Goal: Task Accomplishment & Management: Use online tool/utility

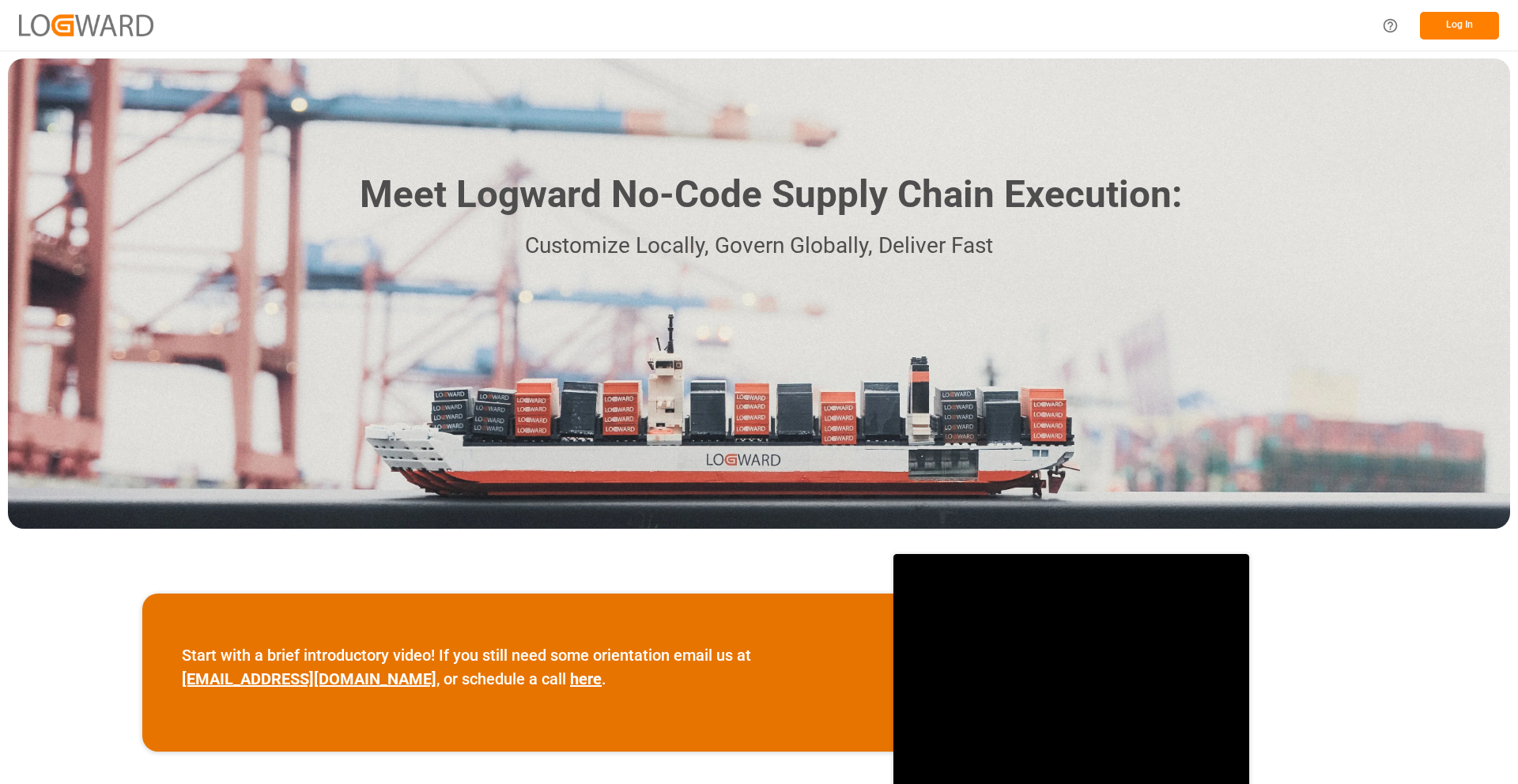
click at [1451, 21] on button "Log In" at bounding box center [1460, 26] width 79 height 27
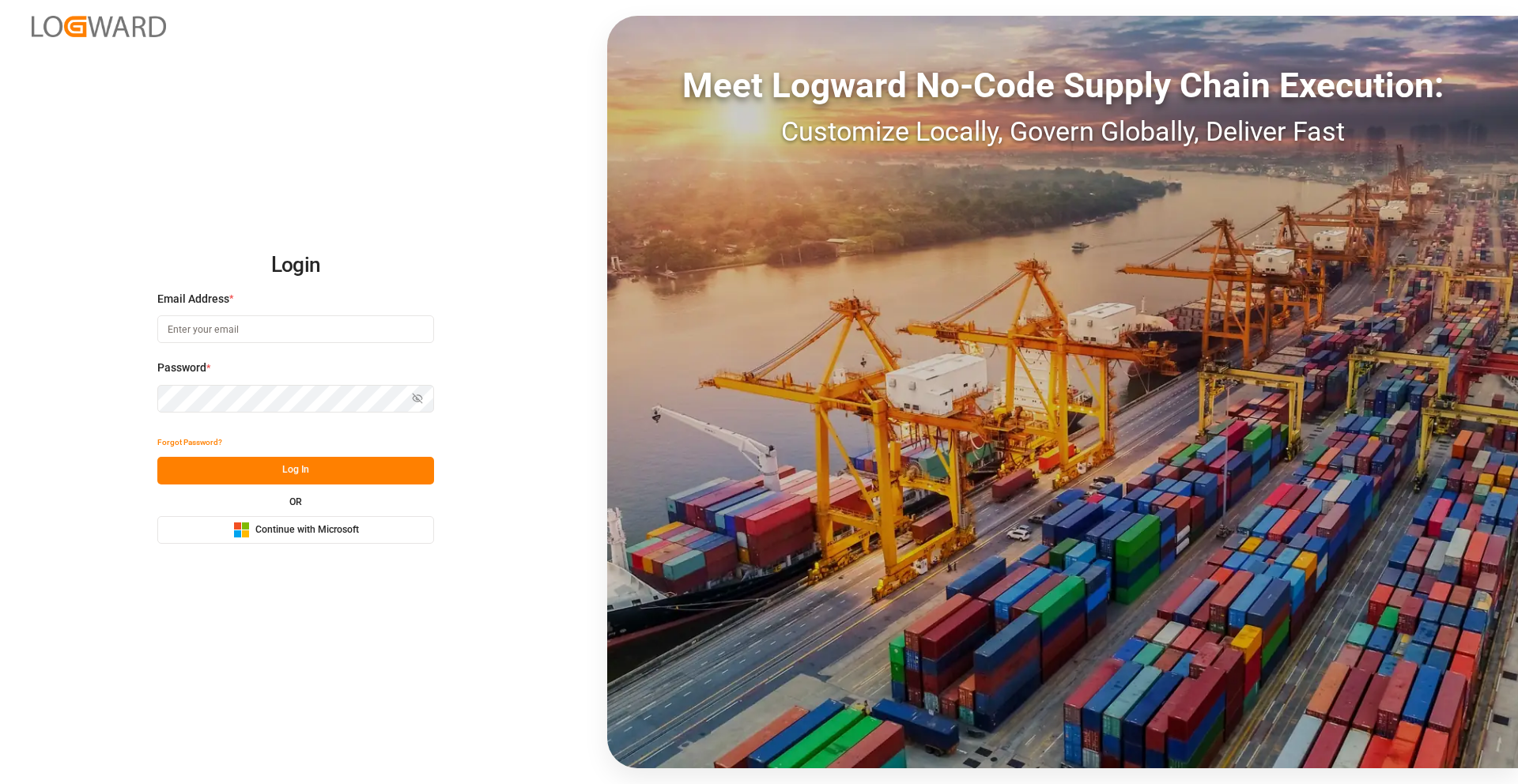
click at [263, 342] on input at bounding box center [296, 329] width 277 height 27
type input "[PERSON_NAME][EMAIL_ADDRESS][DOMAIN_NAME]"
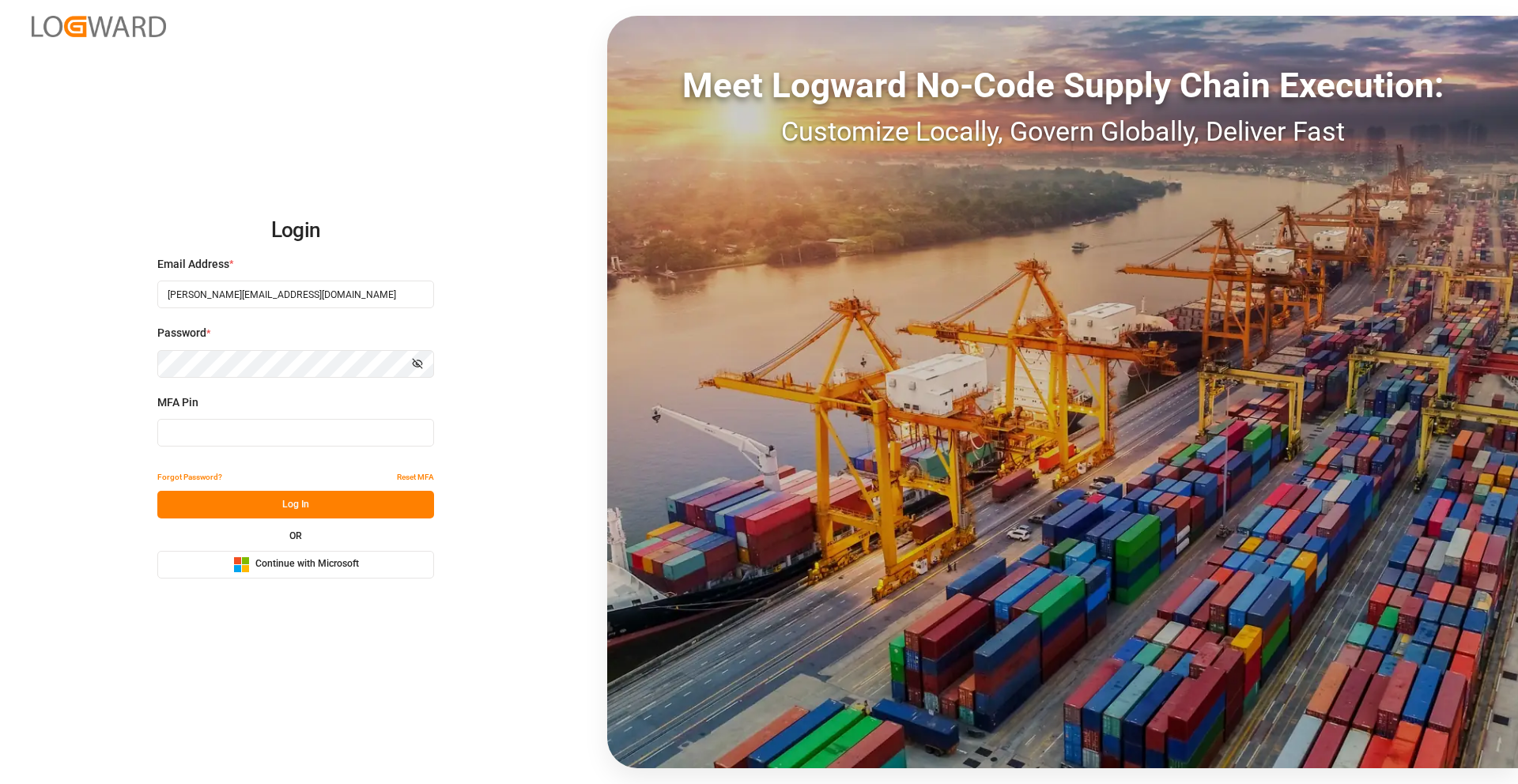
type input "642664"
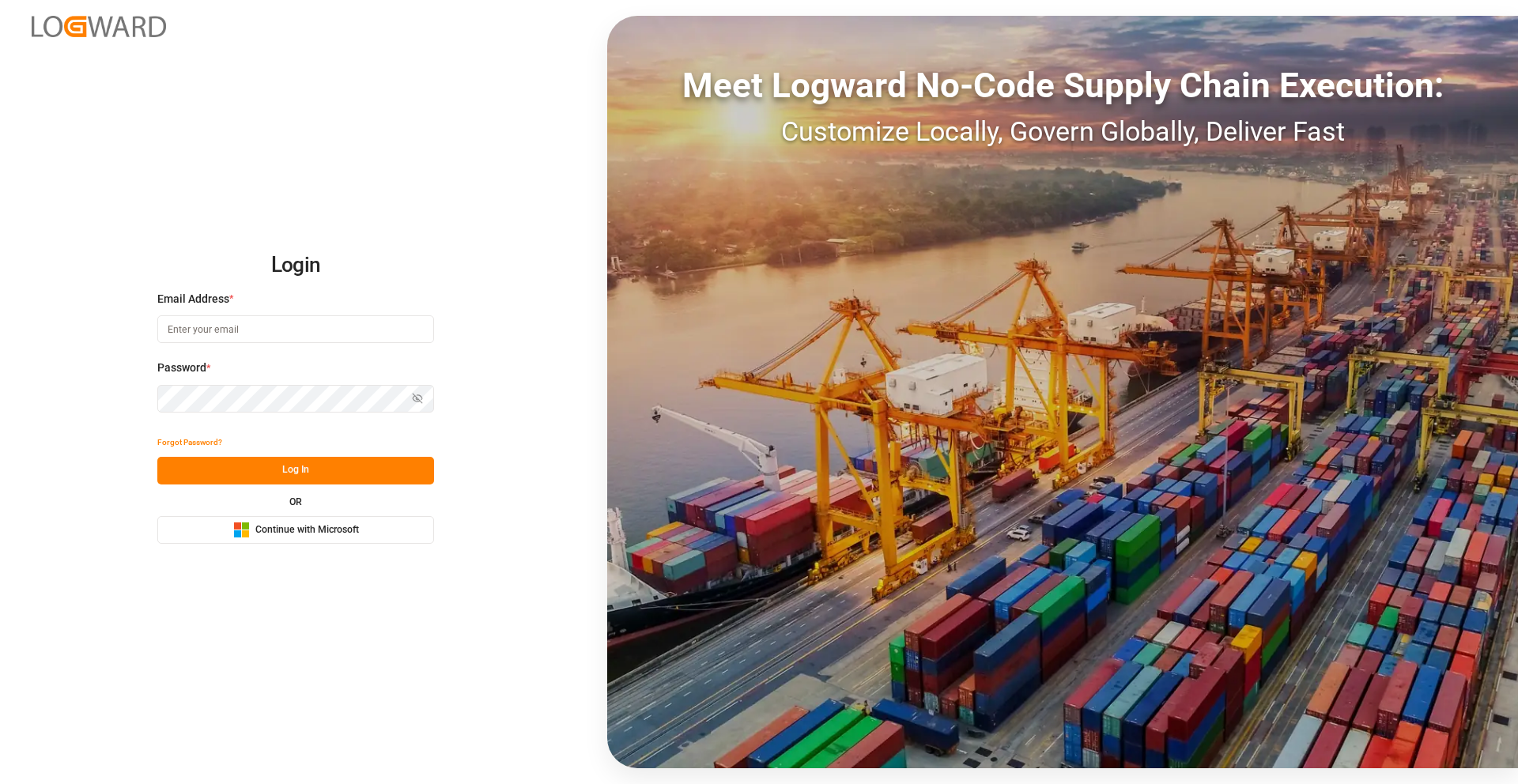
click at [253, 328] on input at bounding box center [296, 329] width 277 height 27
click at [244, 331] on input at bounding box center [296, 329] width 277 height 27
type input "[PERSON_NAME][EMAIL_ADDRESS][DOMAIN_NAME]"
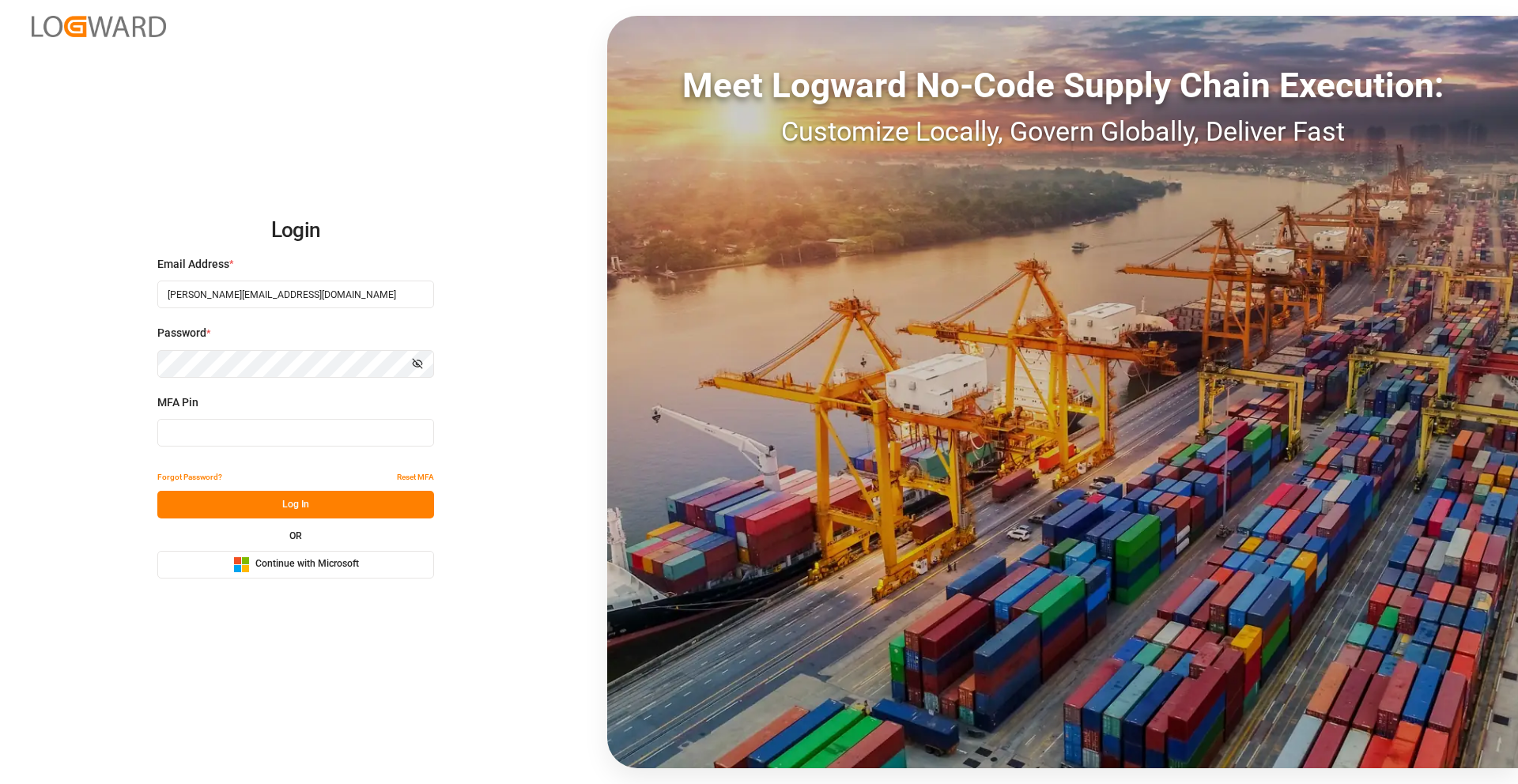
type input "359320"
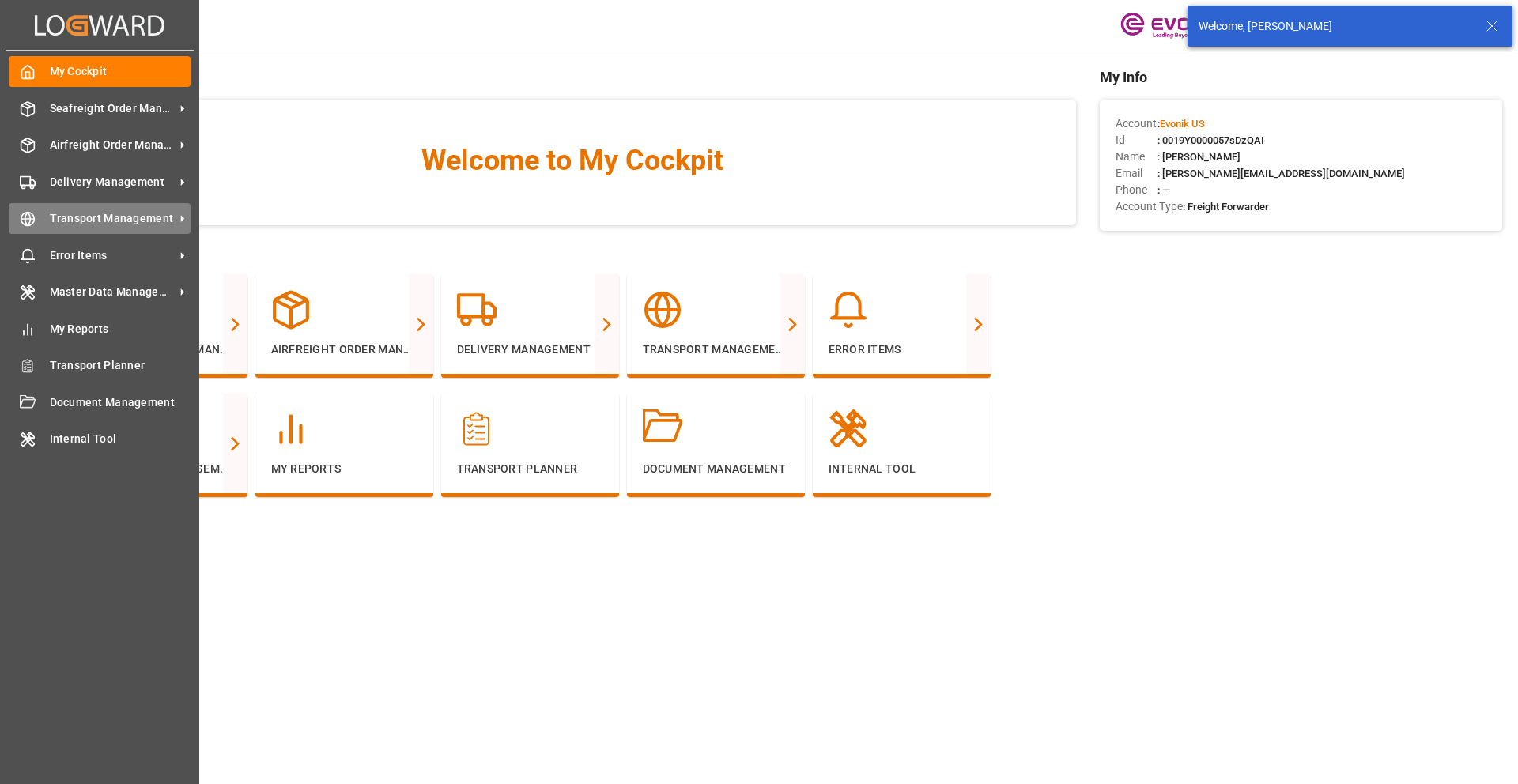
click at [126, 213] on span "Transport Management" at bounding box center [112, 218] width 125 height 16
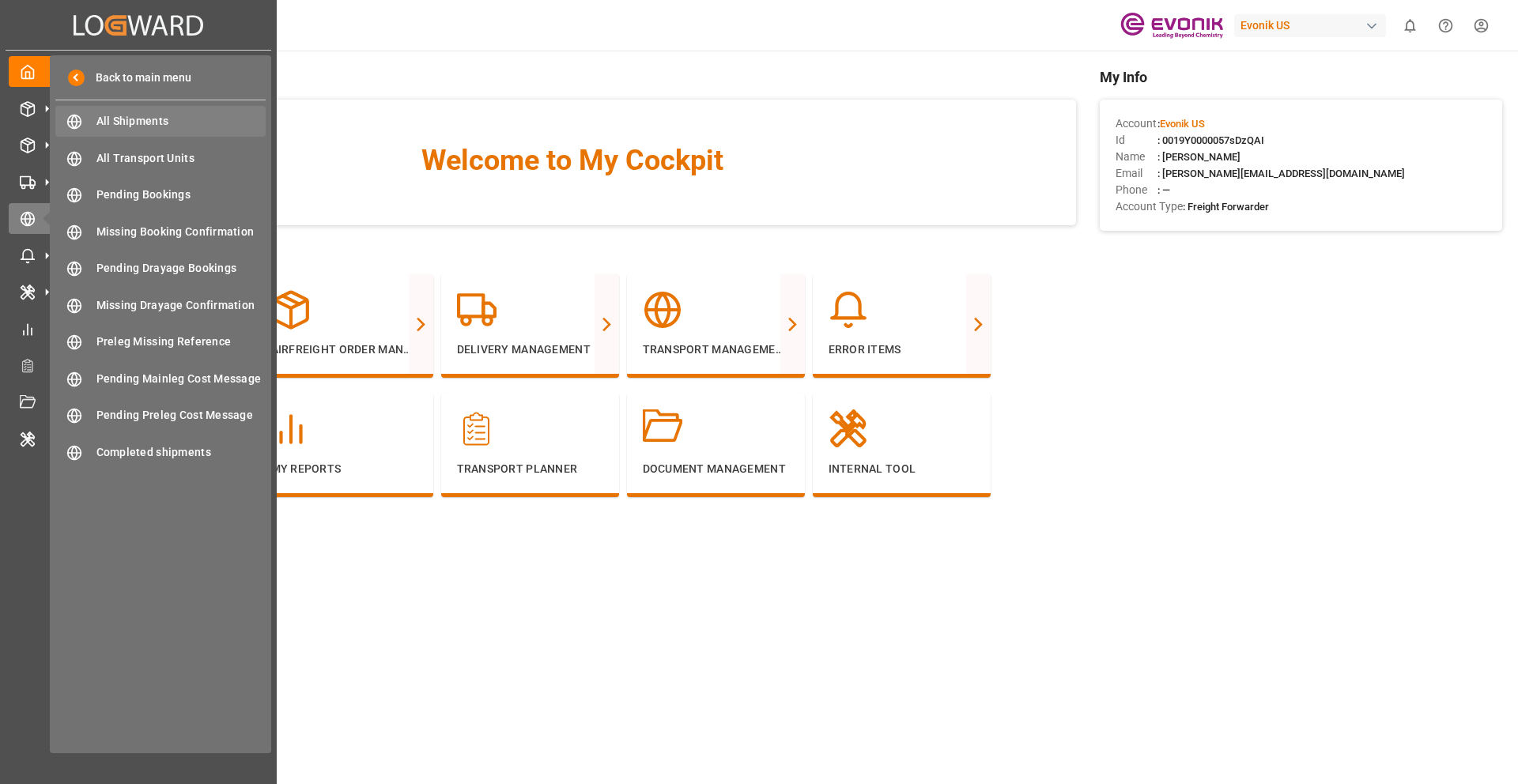
click at [187, 118] on span "All Shipments" at bounding box center [181, 121] width 170 height 16
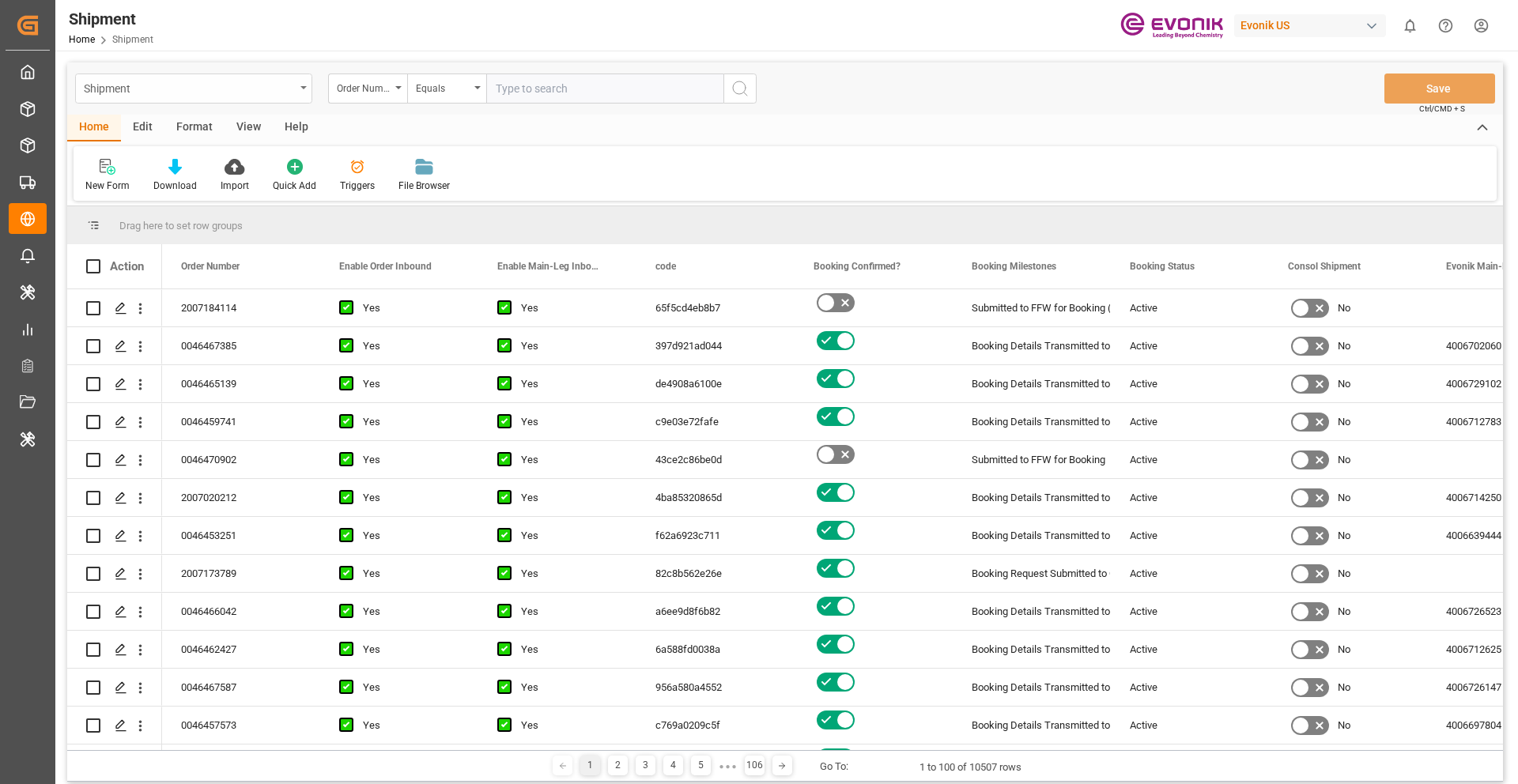
click at [197, 101] on div "Shipment" at bounding box center [193, 88] width 237 height 30
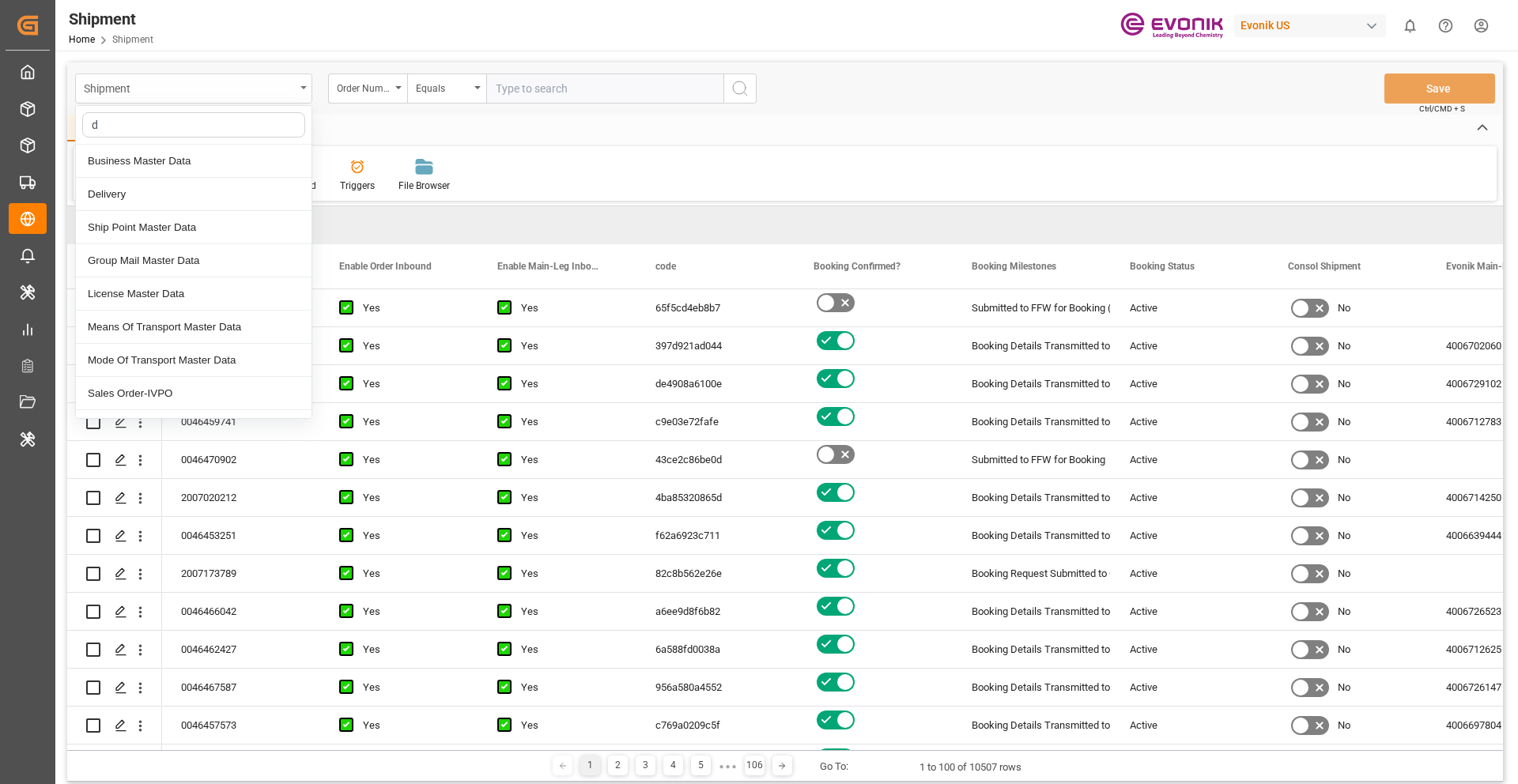
type input "de"
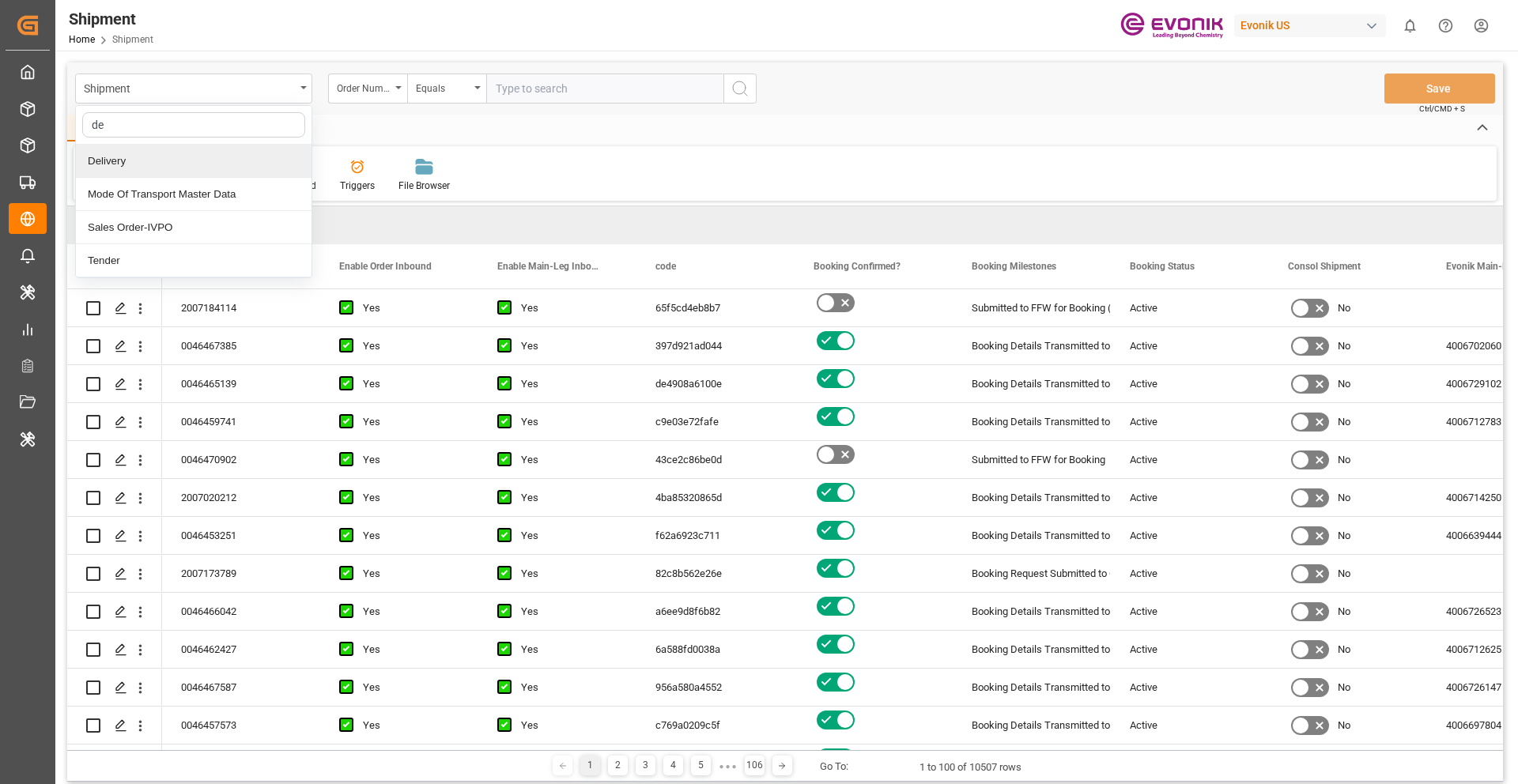
click at [174, 158] on div "Delivery" at bounding box center [193, 161] width 235 height 33
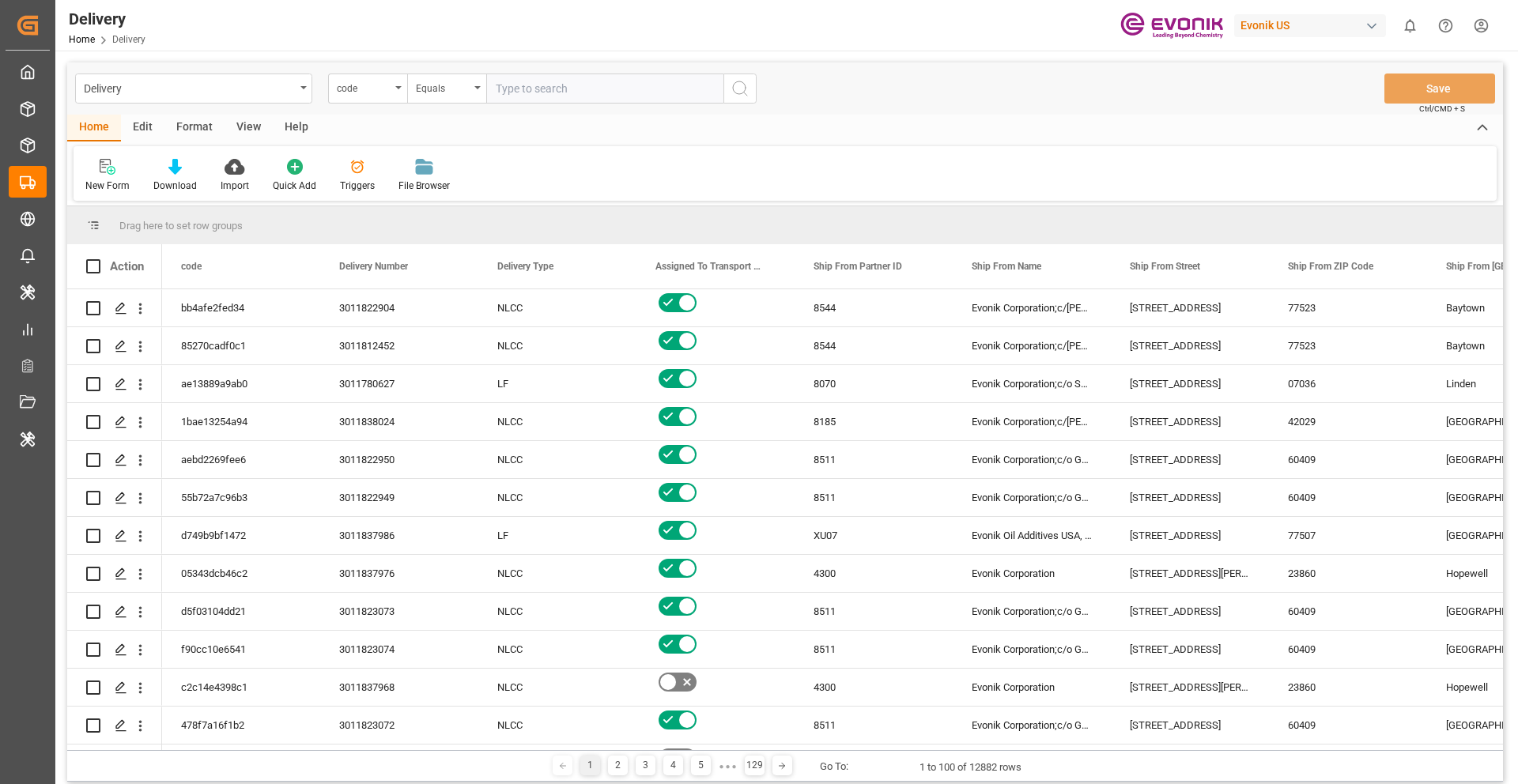
click at [134, 132] on div "Edit" at bounding box center [143, 127] width 44 height 27
click at [418, 186] on div "Schema Edit" at bounding box center [430, 185] width 54 height 15
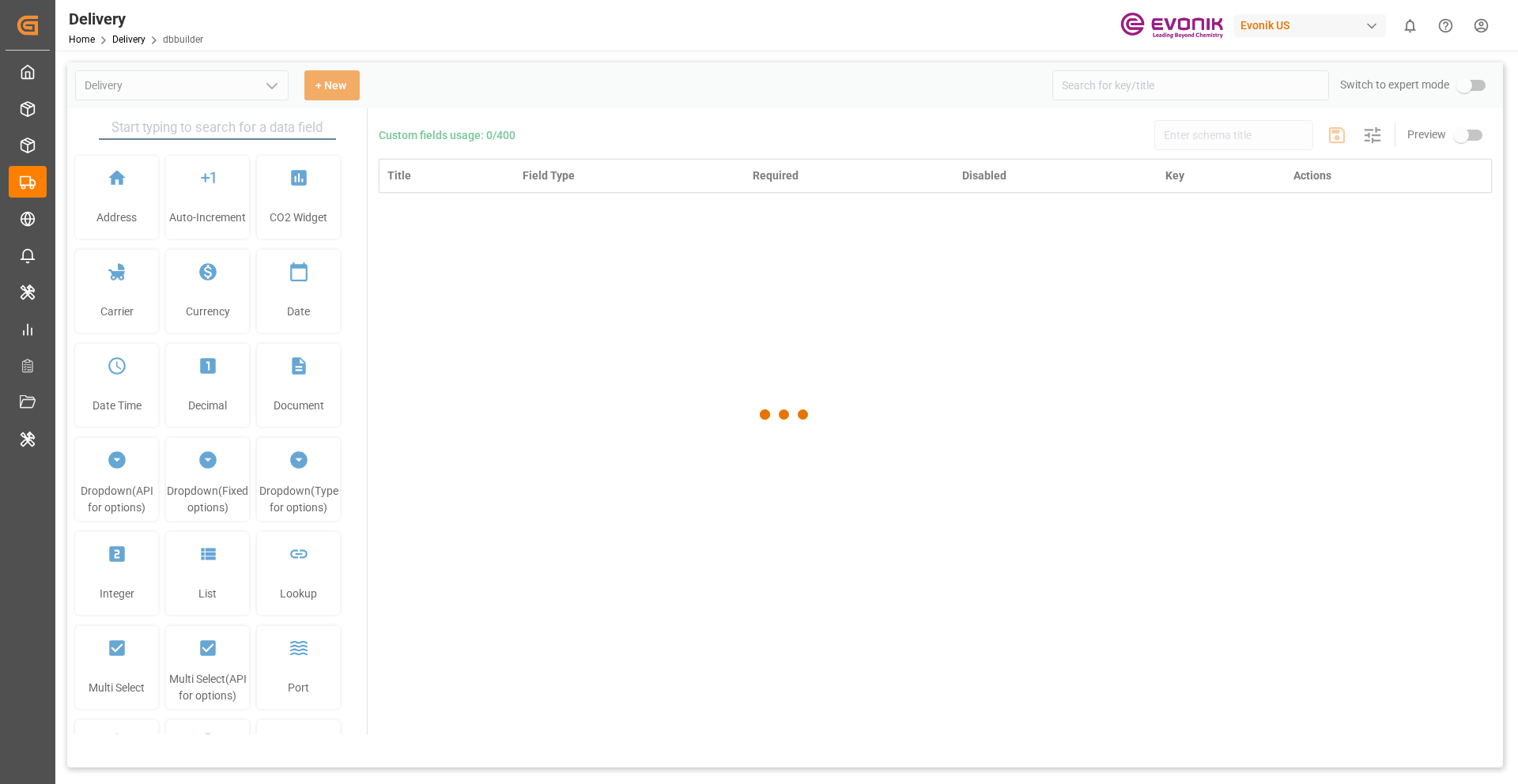
type input "Delivery"
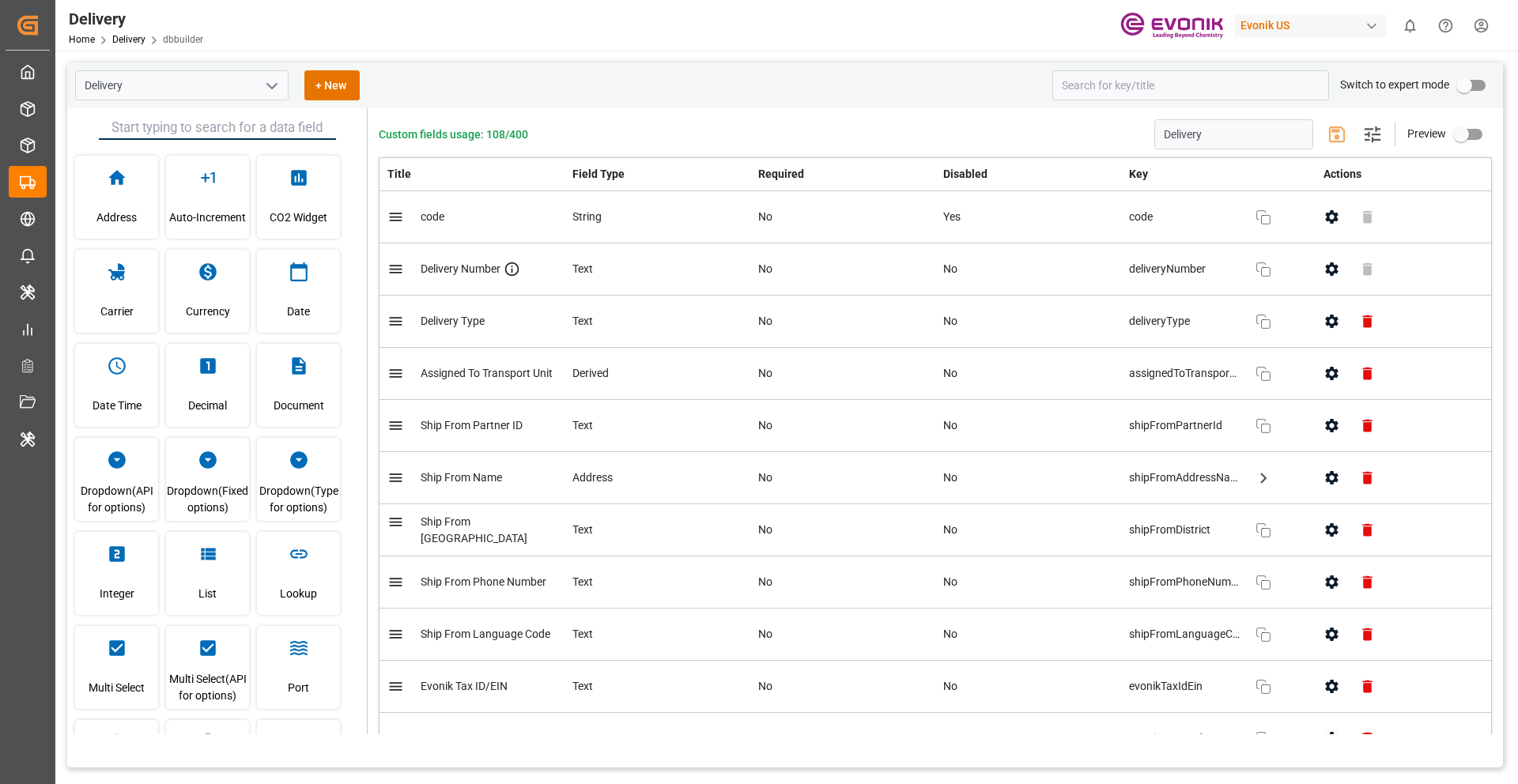
click at [262, 91] on icon "open menu" at bounding box center [271, 86] width 19 height 19
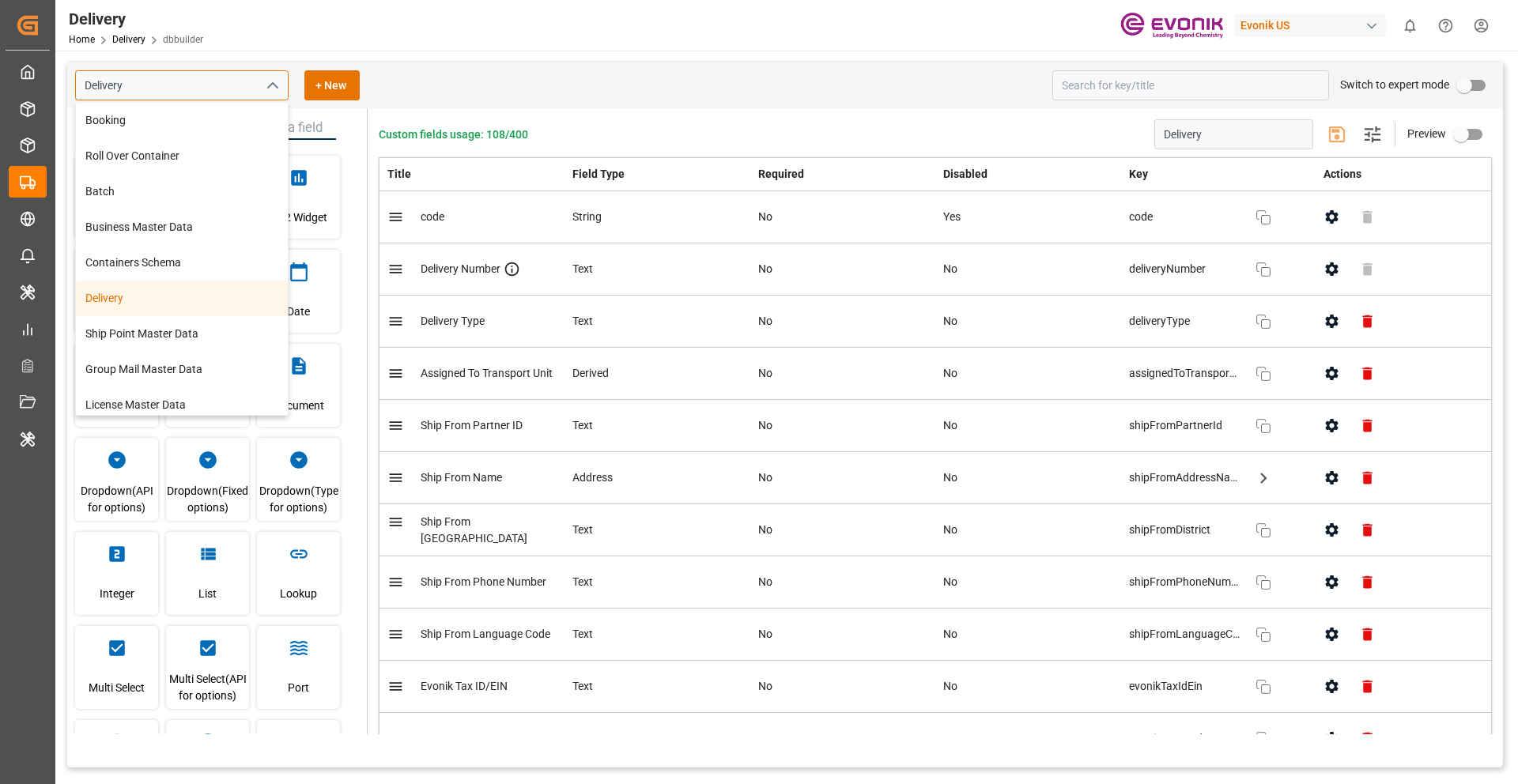
click at [204, 91] on input "Delivery" at bounding box center [181, 85] width 213 height 30
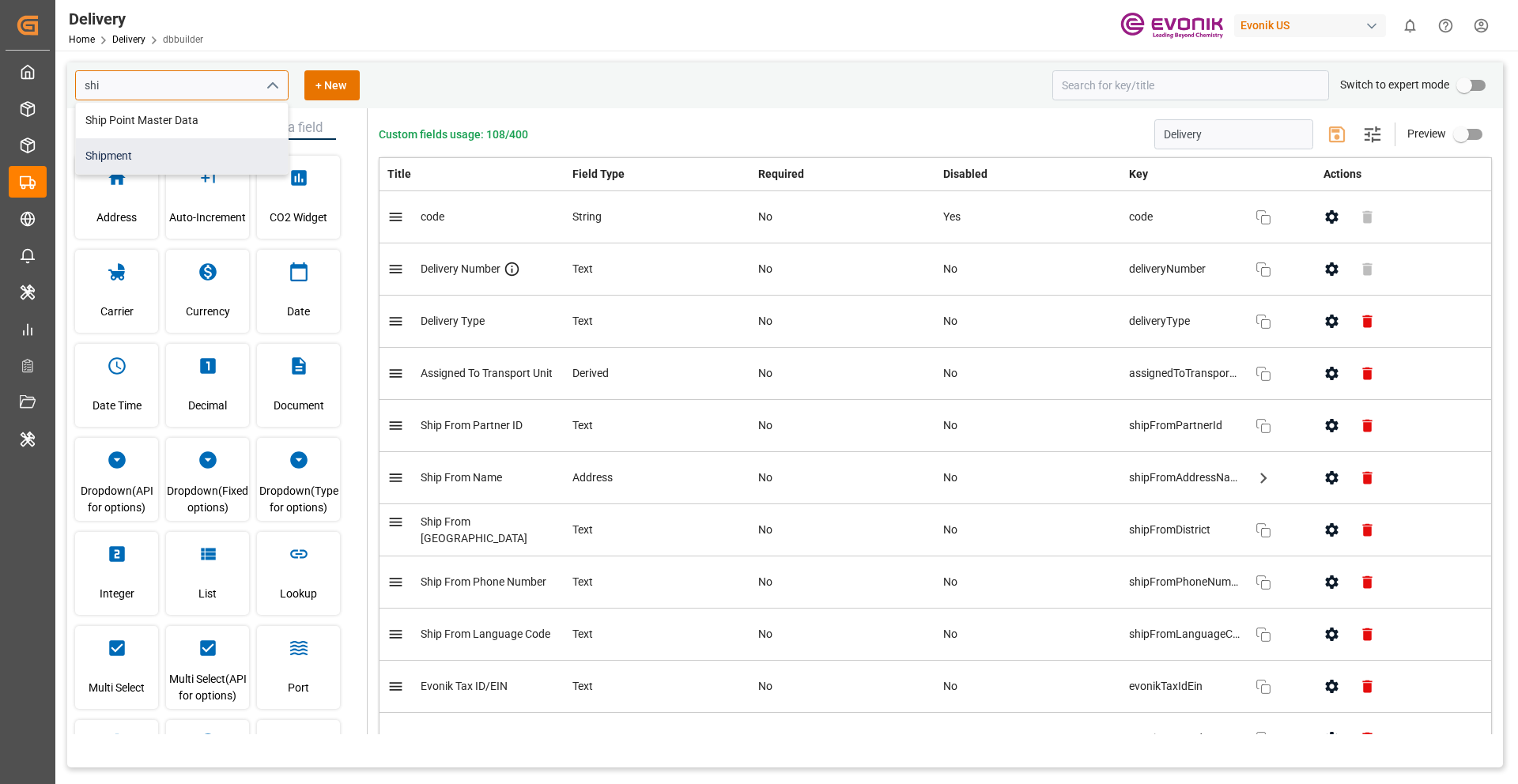
click at [186, 155] on div "Shipment" at bounding box center [181, 155] width 212 height 35
type input "Shipment"
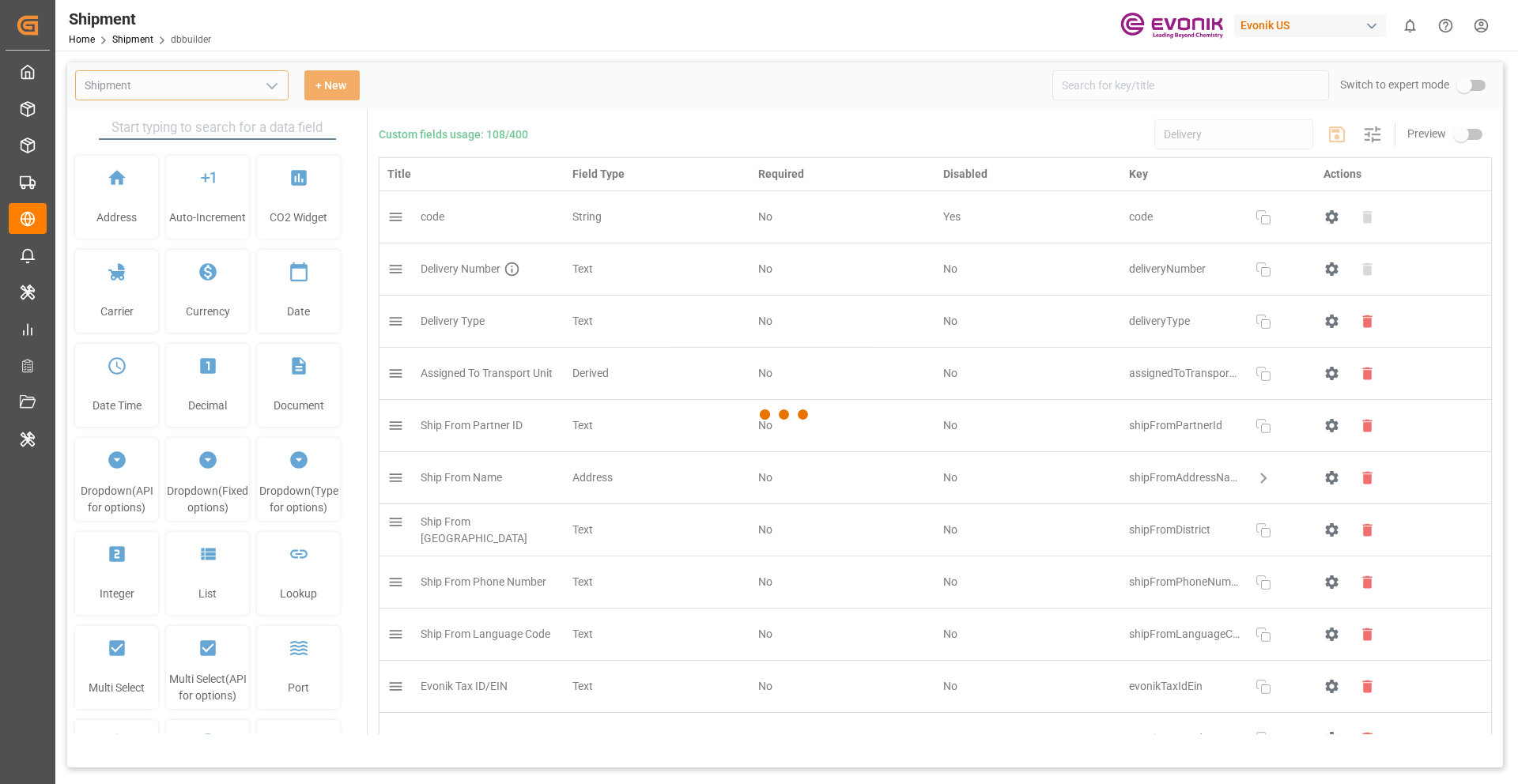
type input "Shipment"
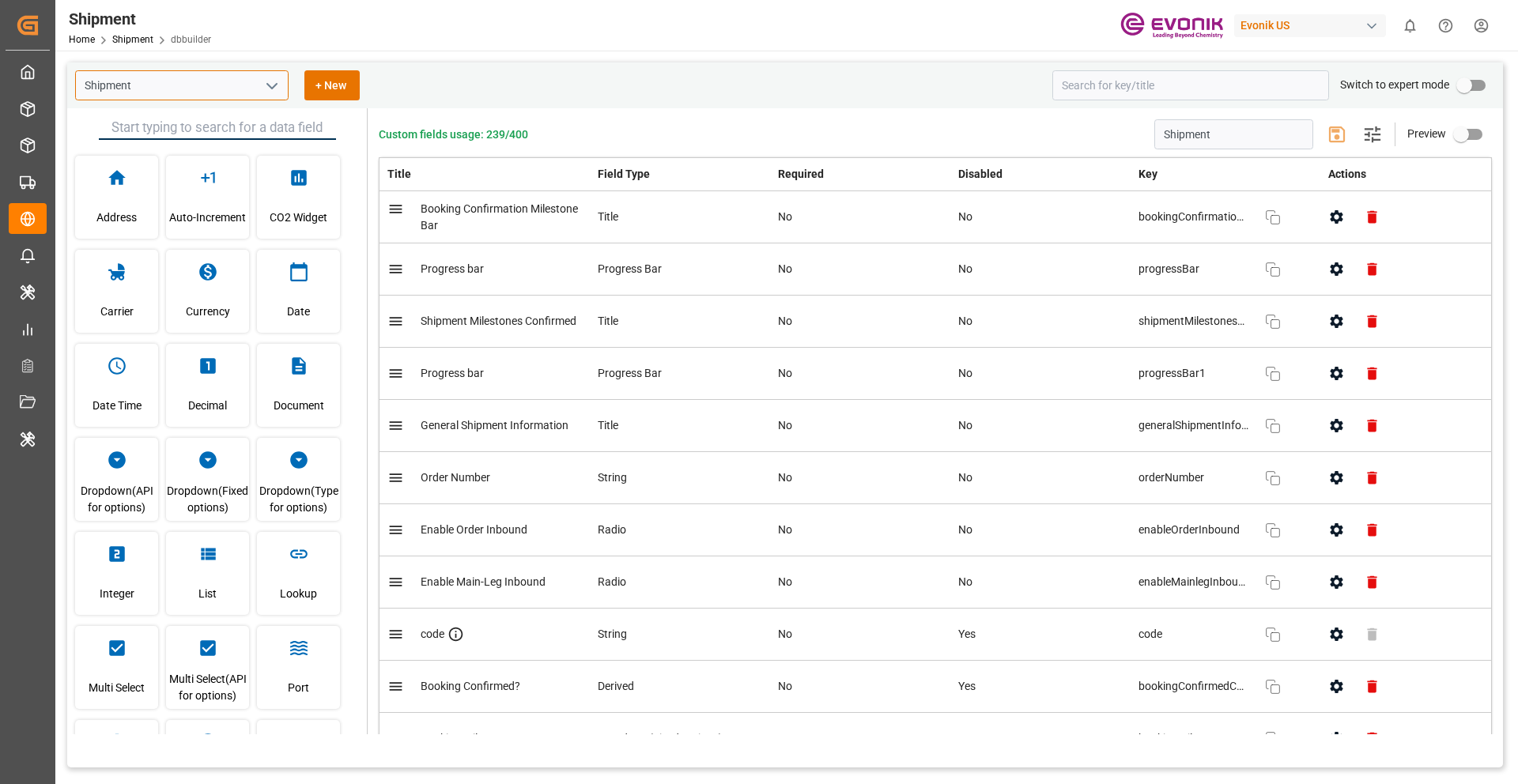
type input "Shipment"
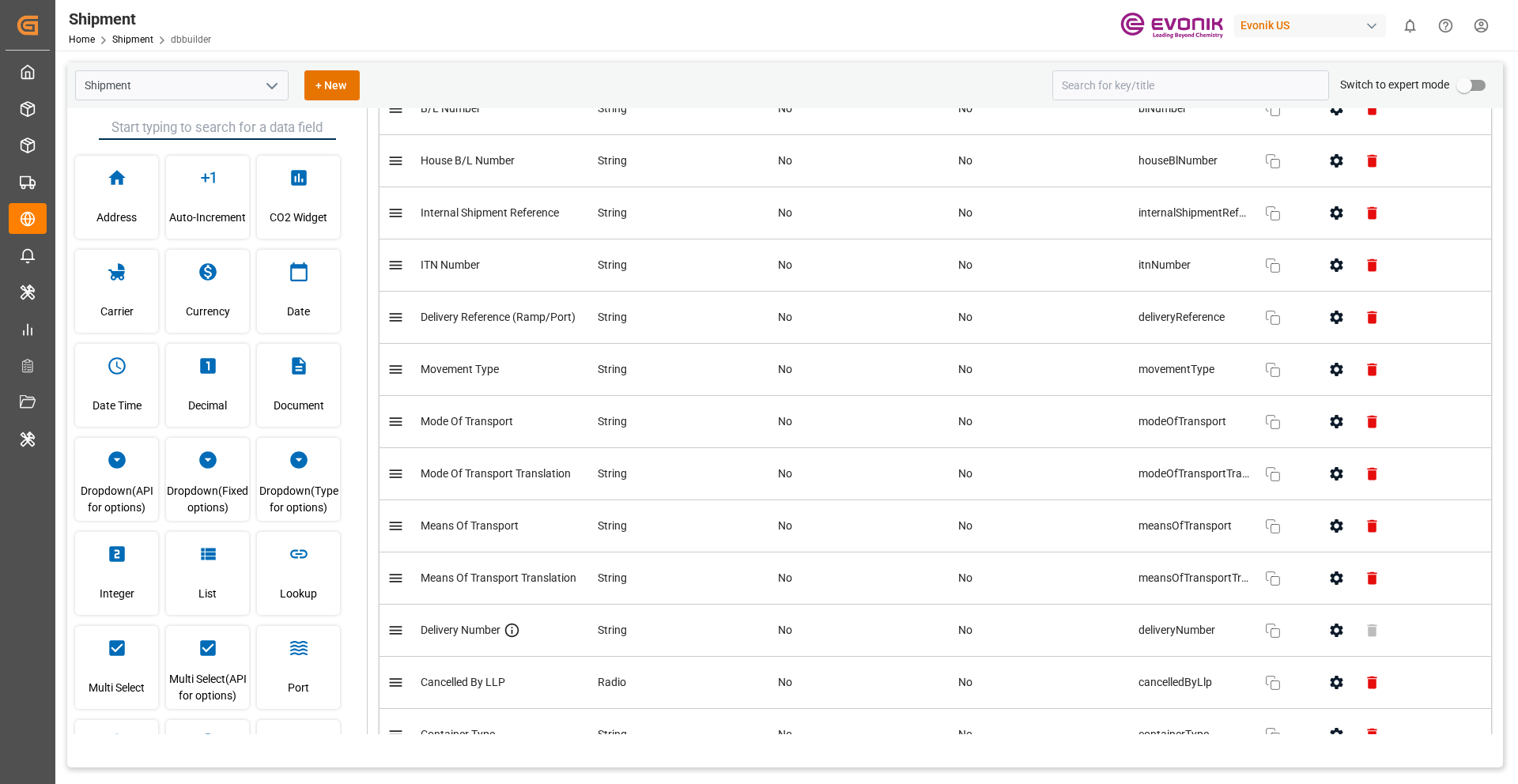
scroll to position [1047, 0]
